Goal: Information Seeking & Learning: Find specific fact

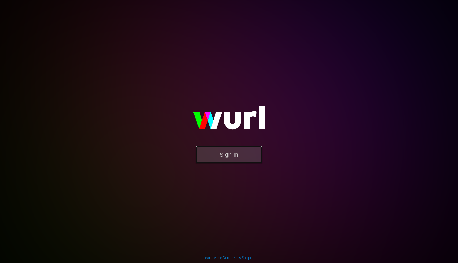
click at [225, 160] on button "Sign In" at bounding box center [229, 154] width 66 height 17
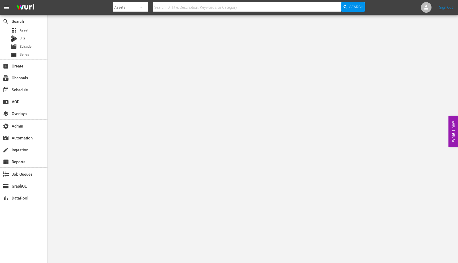
click at [202, 6] on input "text" at bounding box center [247, 7] width 188 height 13
paste input "186373250"
type input "186373250"
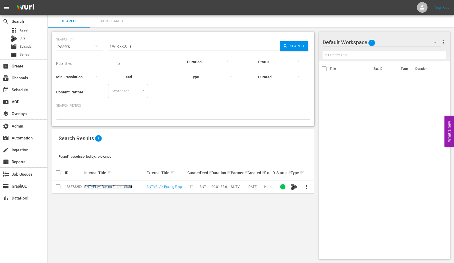
click at [106, 188] on link "SNTVPLAY Boxing Empire State [PERSON_NAME]" at bounding box center [108, 189] width 48 height 8
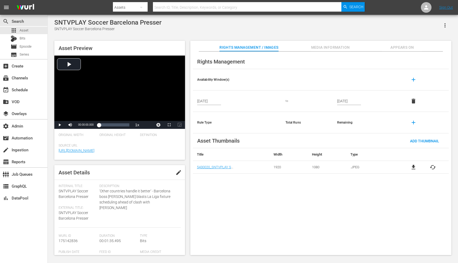
click at [288, 219] on div "Rights Management Availability Window(s) add Mar 26, 2025 to Mar 31, 2025 delet…" at bounding box center [320, 154] width 261 height 204
